Goal: Browse casually: Explore the website without a specific task or goal

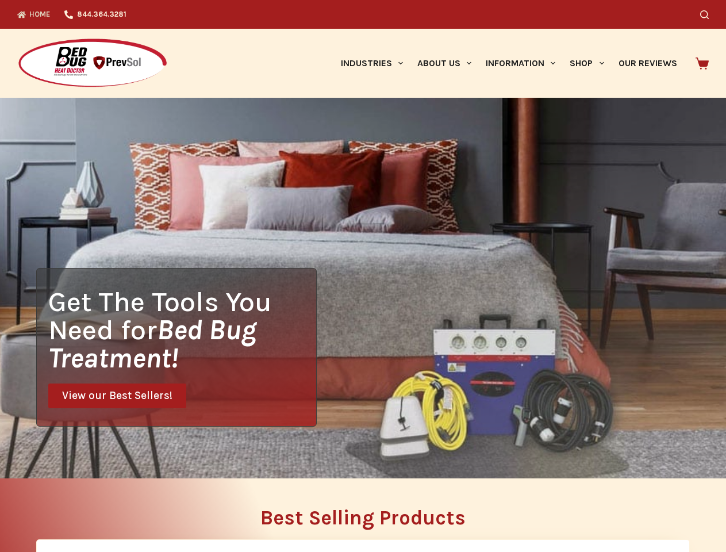
click at [363, 276] on div "Get The Tools You Need for Bed Bug Treatment! View our Best Sellers!" at bounding box center [363, 288] width 726 height 381
click at [709, 14] on icon "Search" at bounding box center [704, 14] width 9 height 9
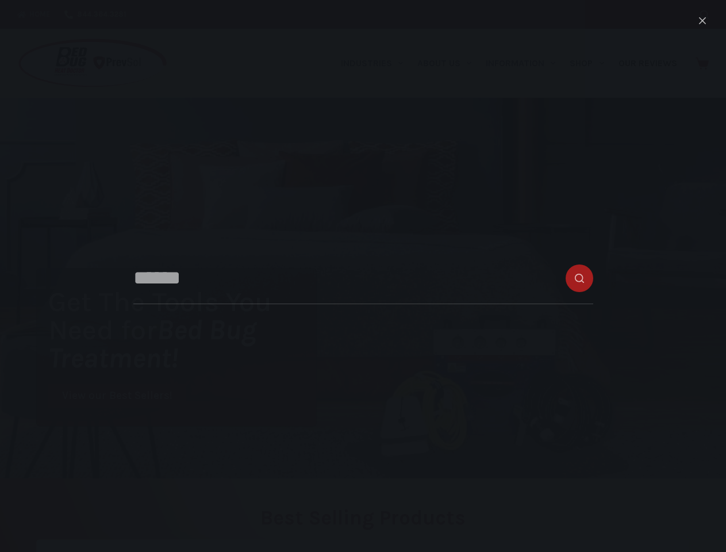
click at [376, 63] on link "Industries" at bounding box center [371, 63] width 76 height 69
click at [449, 63] on link "About Us" at bounding box center [444, 63] width 68 height 69
click at [525, 63] on link "Information" at bounding box center [521, 63] width 84 height 69
click at [592, 63] on link "Shop" at bounding box center [587, 63] width 48 height 69
